Goal: Navigation & Orientation: Find specific page/section

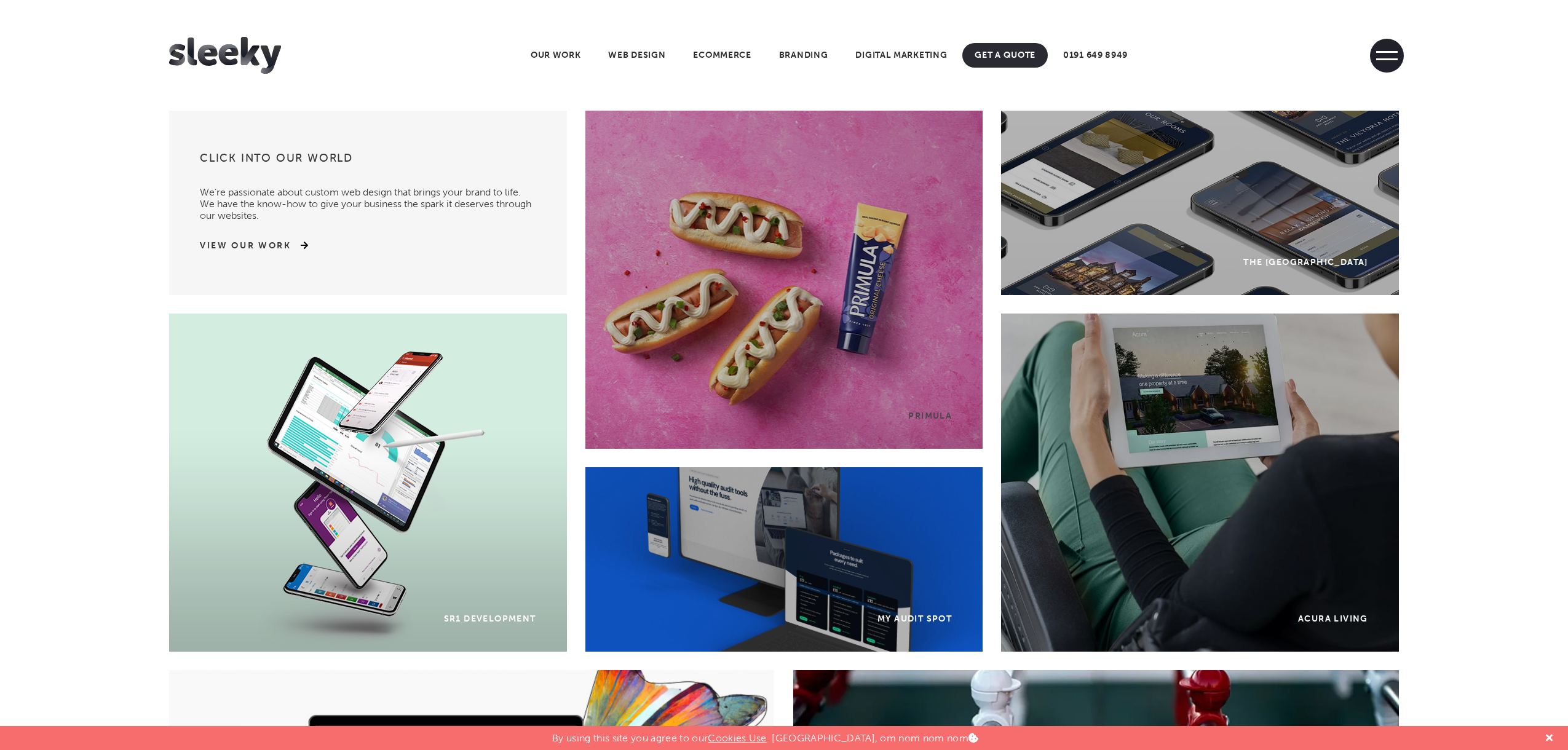
click at [1395, 56] on span at bounding box center [1387, 55] width 34 height 34
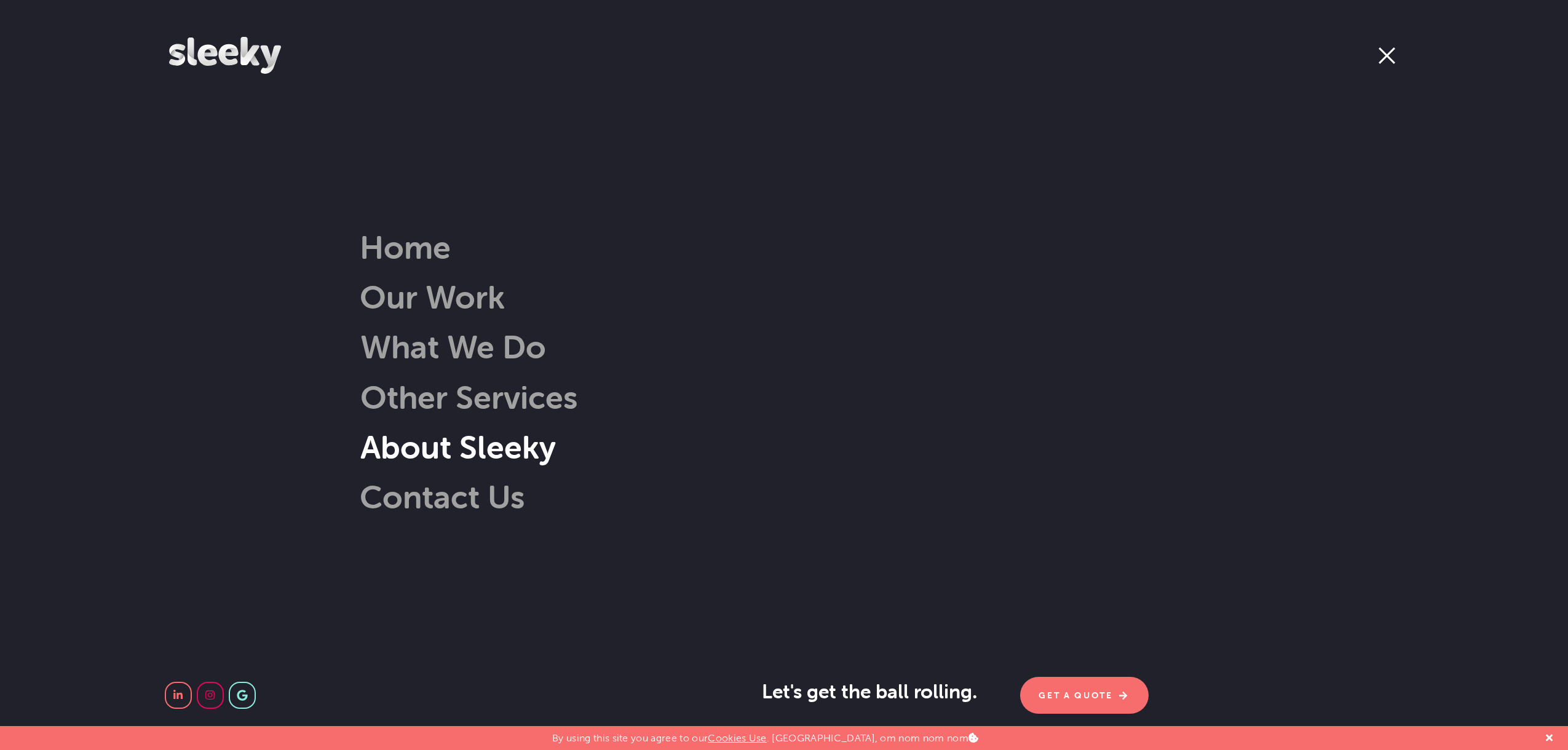
click at [454, 452] on link "About Sleeky" at bounding box center [440, 447] width 233 height 39
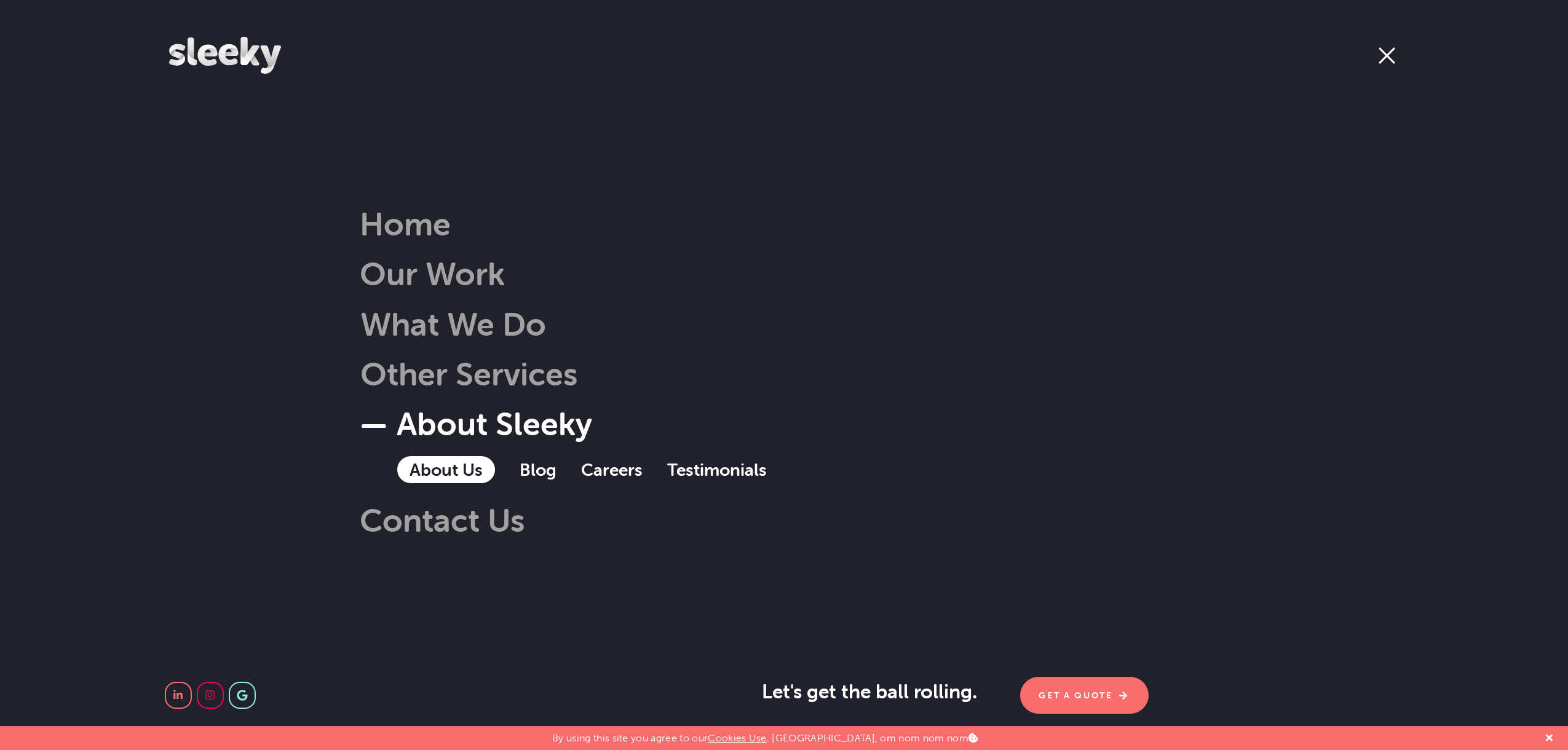
click at [455, 469] on link "About Us" at bounding box center [446, 469] width 98 height 27
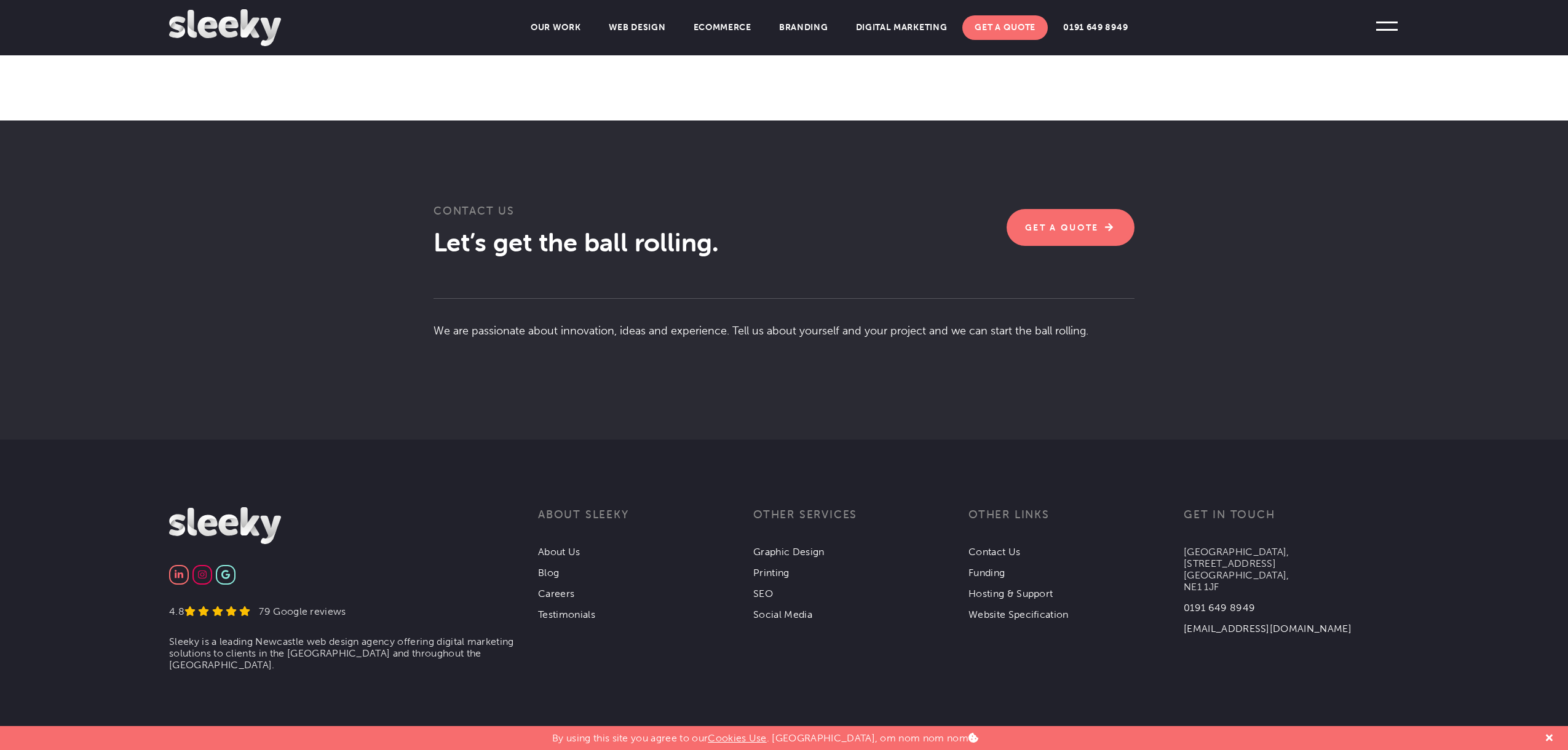
scroll to position [2053, 0]
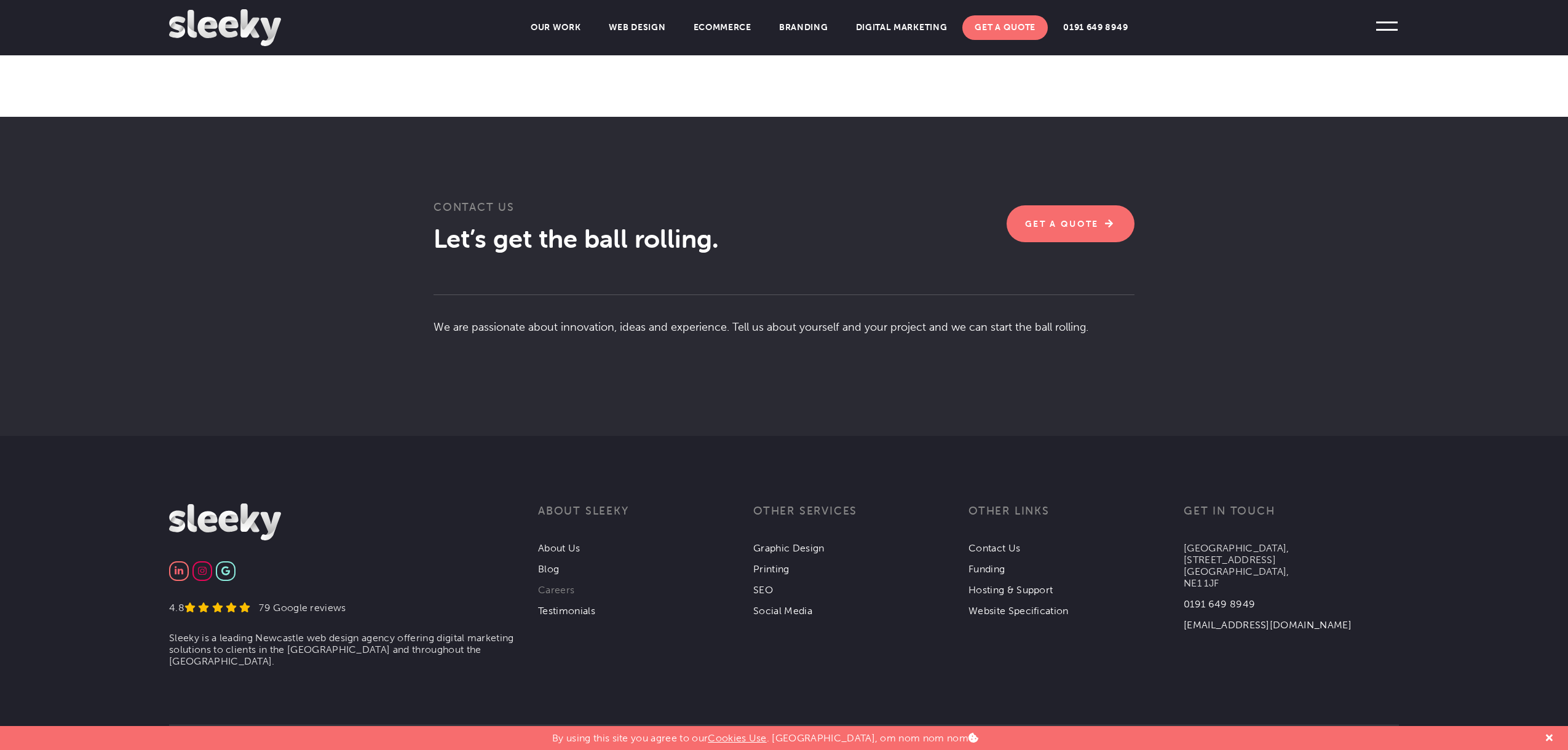
click at [555, 584] on link "Careers" at bounding box center [556, 589] width 36 height 12
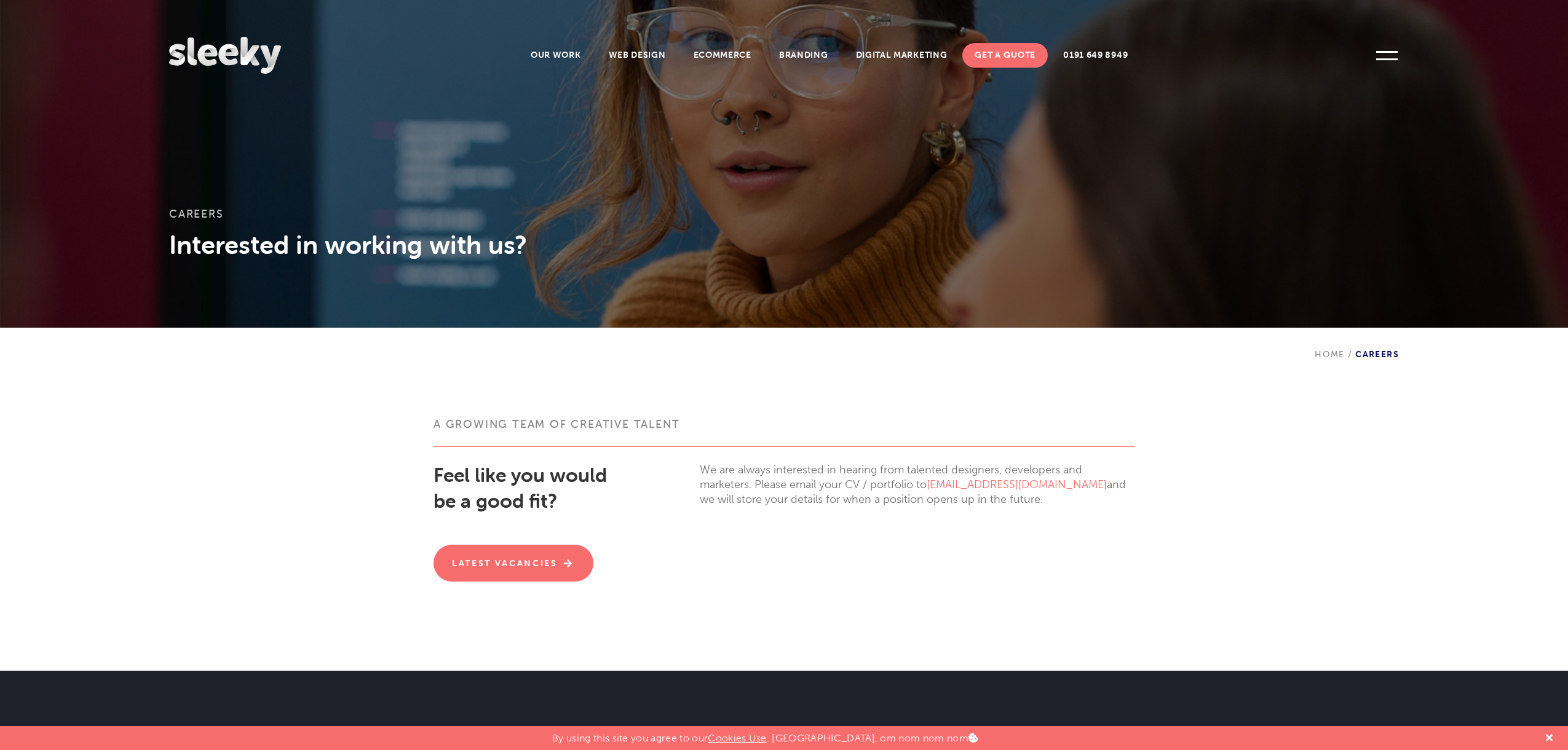
scroll to position [11, 0]
click at [533, 549] on link "Latest Vacancies" at bounding box center [513, 562] width 160 height 37
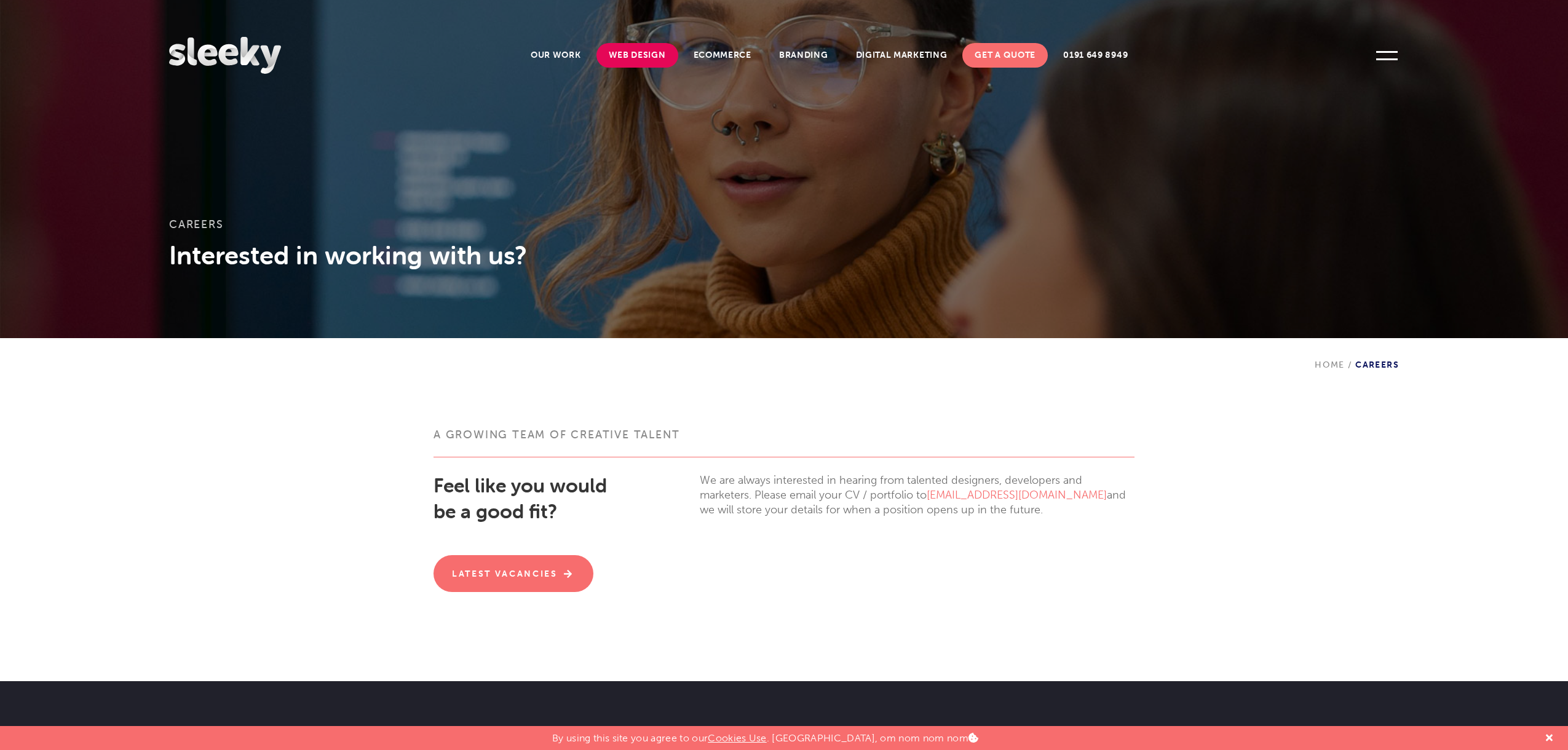
click at [654, 56] on link "Web Design" at bounding box center [637, 55] width 82 height 25
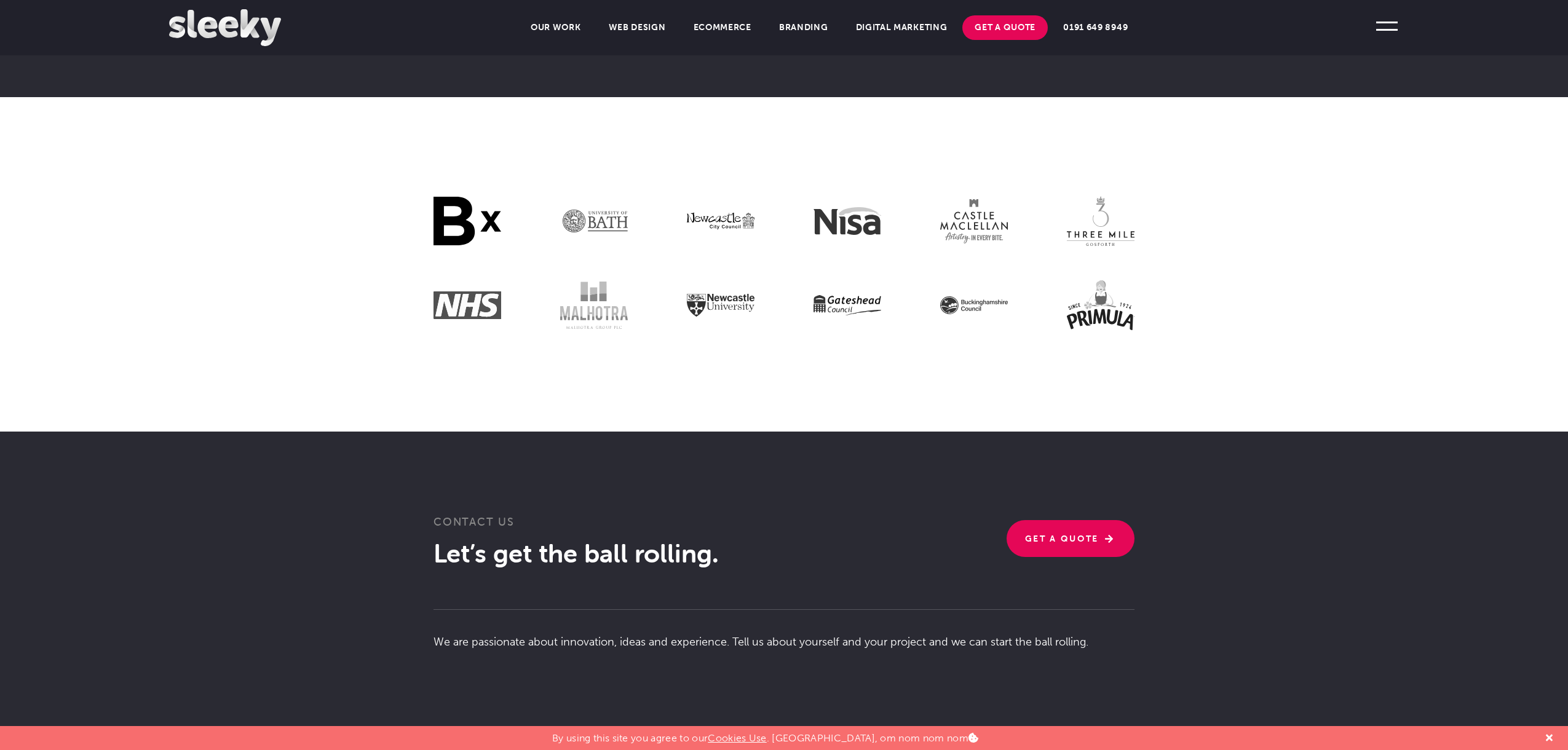
scroll to position [2548, 0]
